Goal: Task Accomplishment & Management: Manage account settings

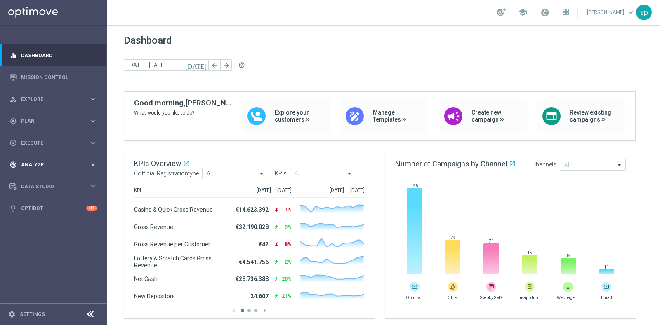
click at [33, 160] on div "track_changes Analyze keyboard_arrow_right" at bounding box center [53, 165] width 106 height 22
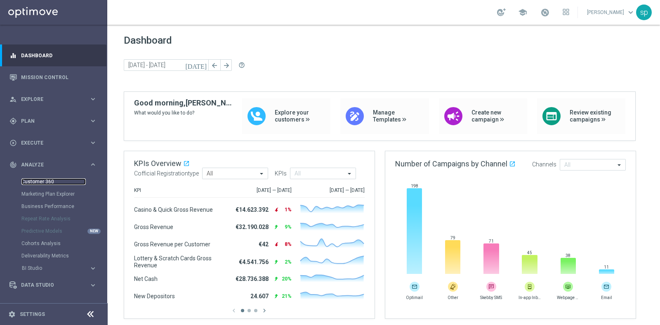
click at [45, 181] on link "Customer 360" at bounding box center [53, 181] width 64 height 7
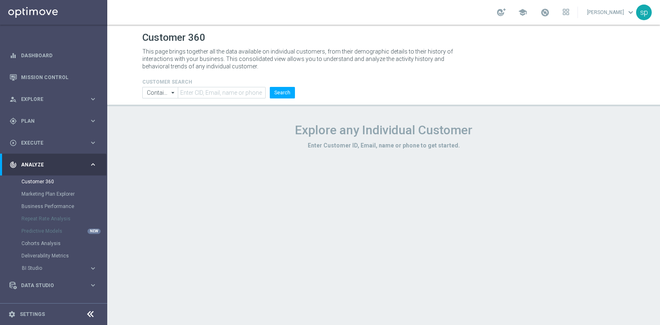
click at [209, 84] on h4 "CUSTOMER SEARCH" at bounding box center [218, 82] width 153 height 6
click at [221, 94] on input "text" at bounding box center [222, 93] width 88 height 12
paste input "6503818"
type input "6503818"
click at [284, 94] on button "Search" at bounding box center [282, 93] width 25 height 12
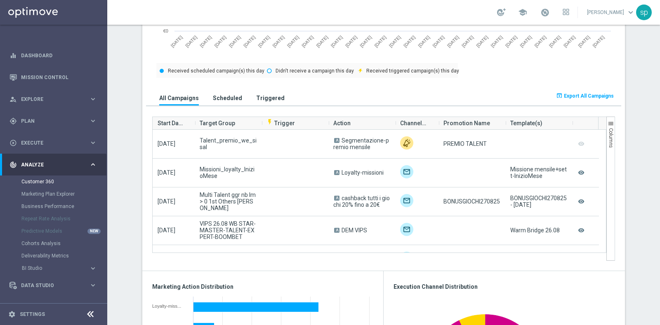
click at [231, 95] on h3 "Scheduled" at bounding box center [227, 97] width 29 height 7
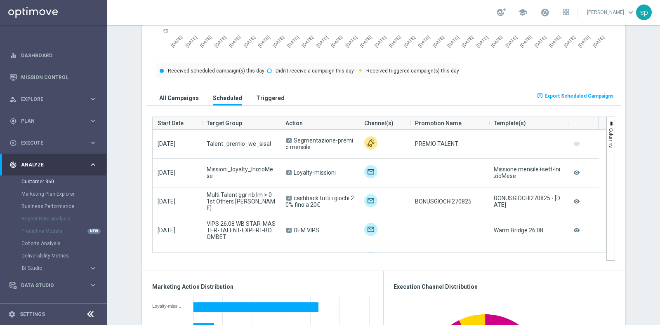
click at [260, 92] on button "Triggered" at bounding box center [270, 97] width 33 height 15
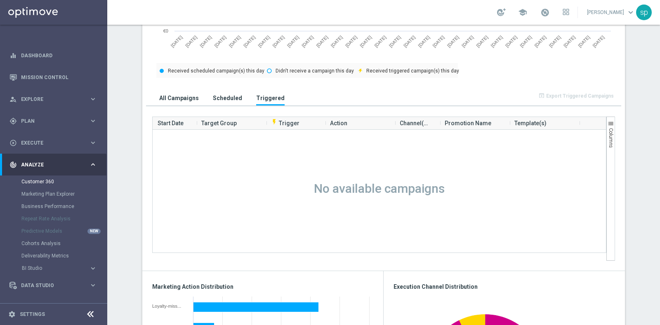
click at [171, 91] on button "All Campaigns" at bounding box center [179, 97] width 44 height 15
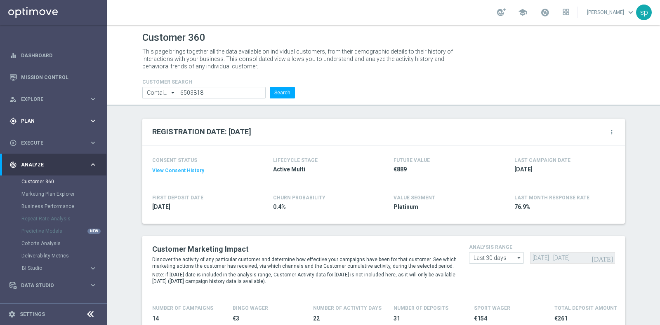
click at [35, 117] on div "gps_fixed Plan" at bounding box center [49, 120] width 80 height 7
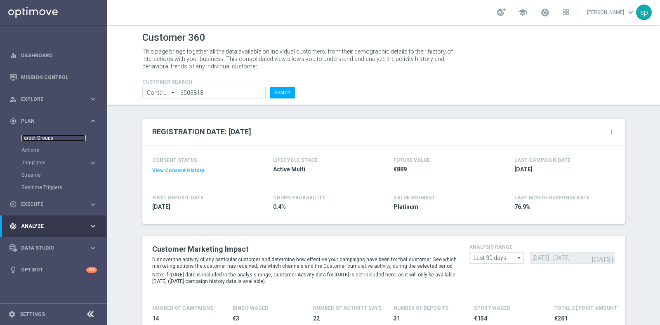
click at [43, 139] on link "Target Groups" at bounding box center [53, 138] width 64 height 7
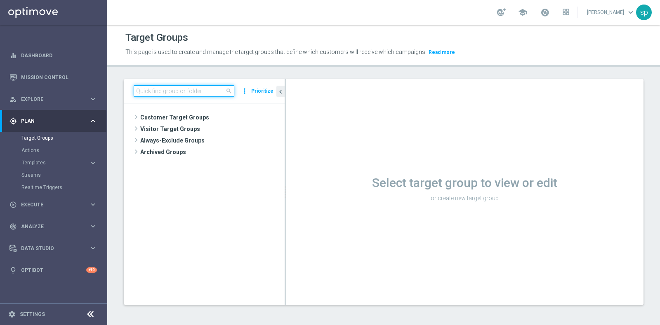
click at [167, 94] on input at bounding box center [184, 91] width 101 height 12
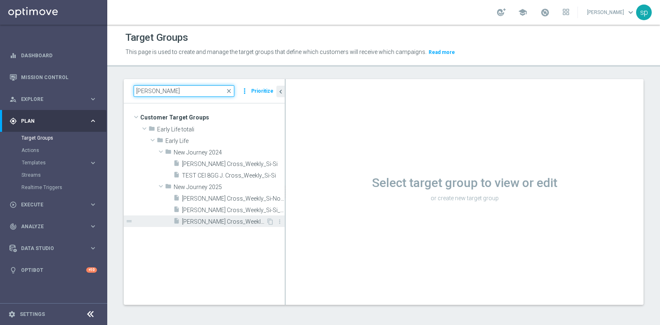
type input "j. cross"
click at [225, 223] on span "J. Cross_Weekly_Si-Si_reg 8-16_V2" at bounding box center [224, 221] width 84 height 7
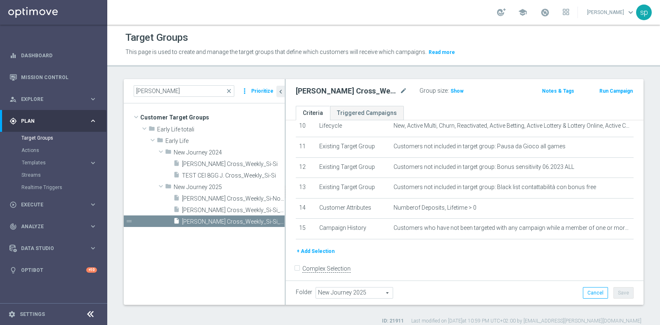
scroll to position [218, 0]
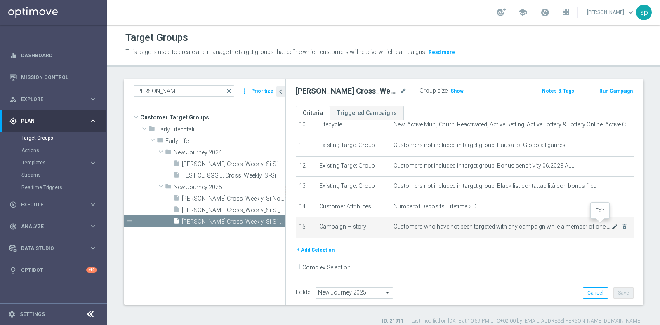
click at [611, 225] on icon "mode_edit" at bounding box center [614, 227] width 7 height 7
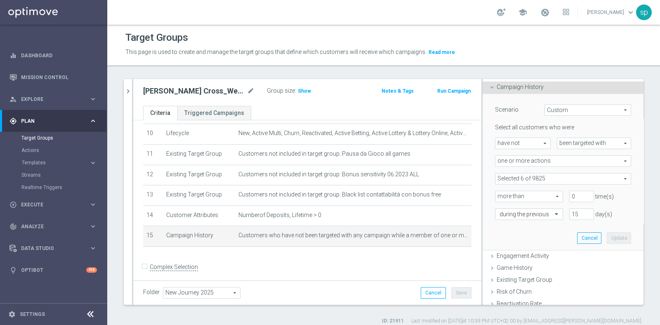
scroll to position [90, 0]
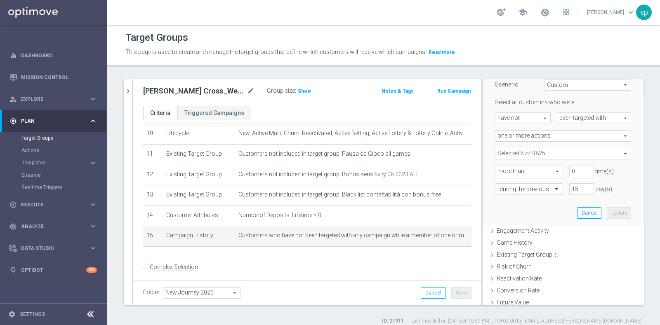
click at [608, 155] on span at bounding box center [562, 153] width 135 height 11
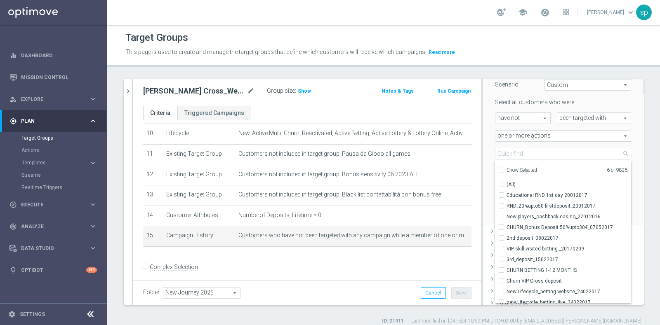
click at [498, 170] on input "Show Selected" at bounding box center [500, 171] width 5 height 5
checkbox input "true"
